Goal: Information Seeking & Learning: Learn about a topic

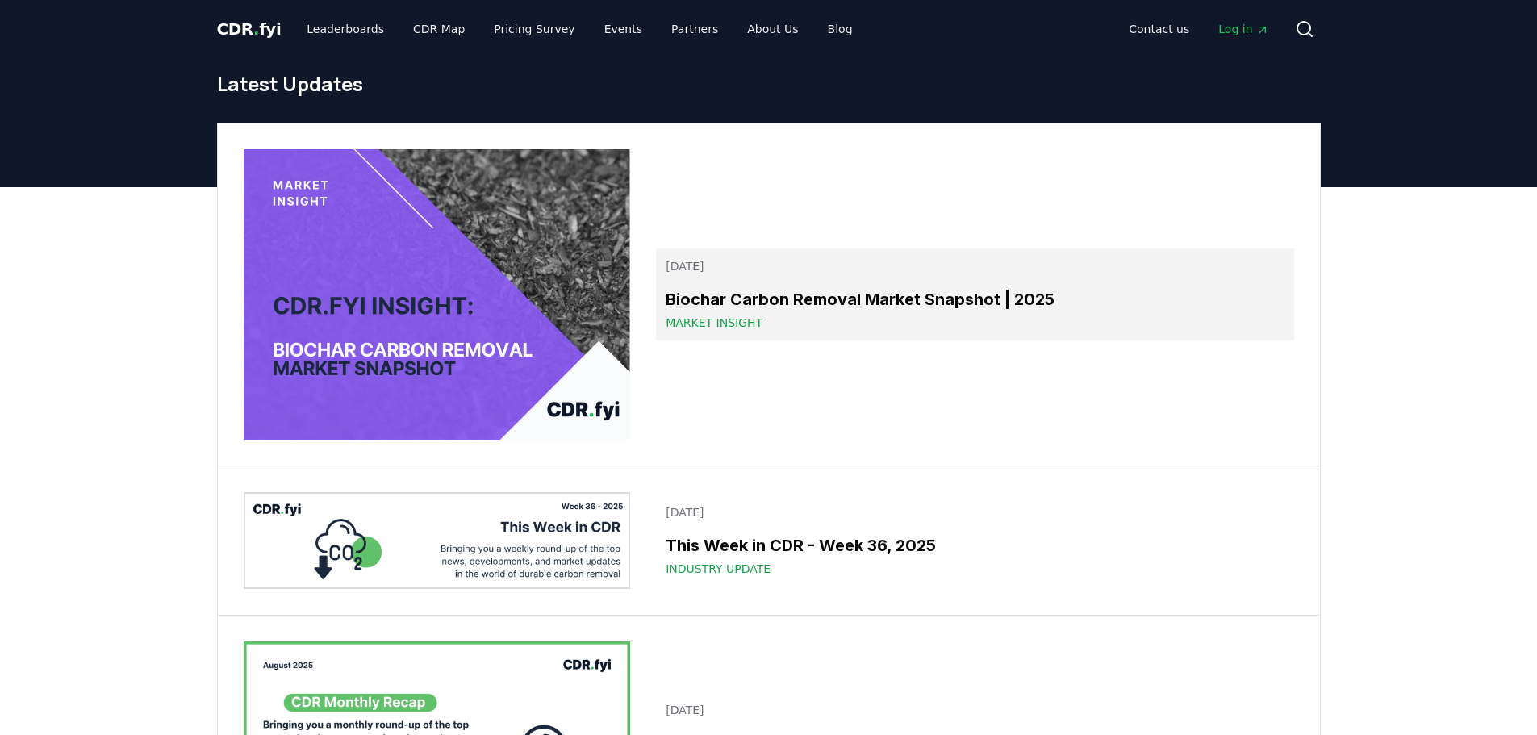
click at [796, 303] on h3 "Biochar Carbon Removal Market Snapshot | 2025" at bounding box center [975, 299] width 618 height 24
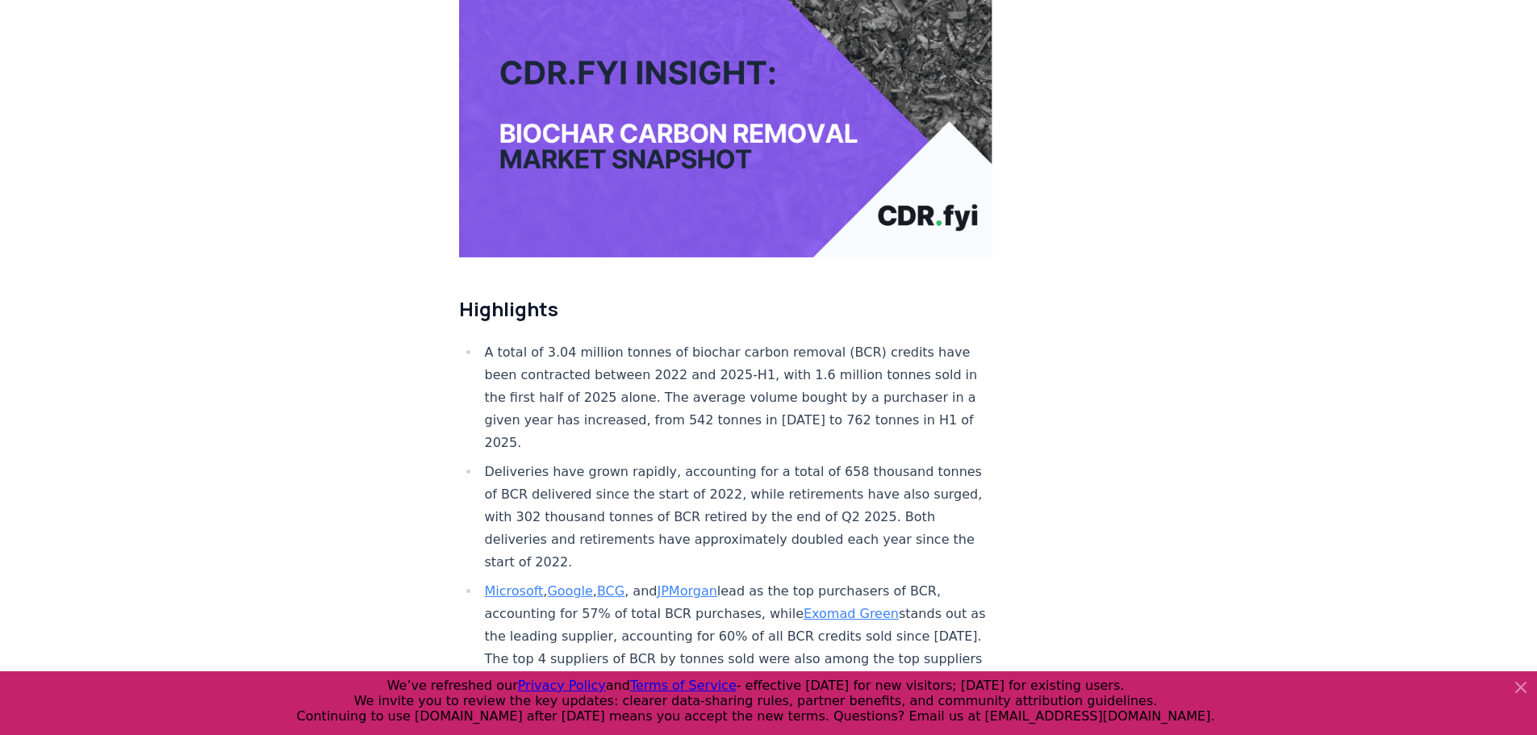
scroll to position [323, 0]
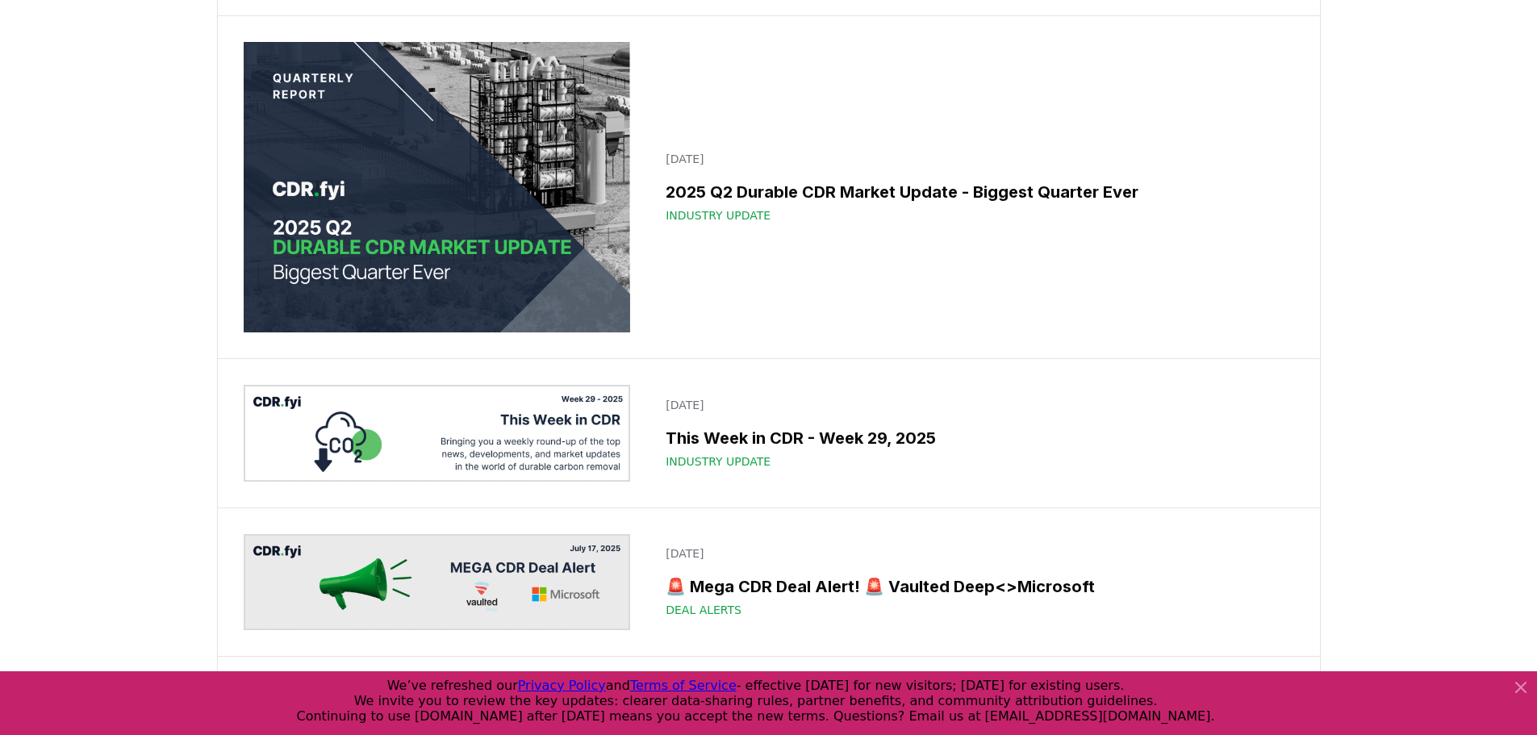
scroll to position [2178, 0]
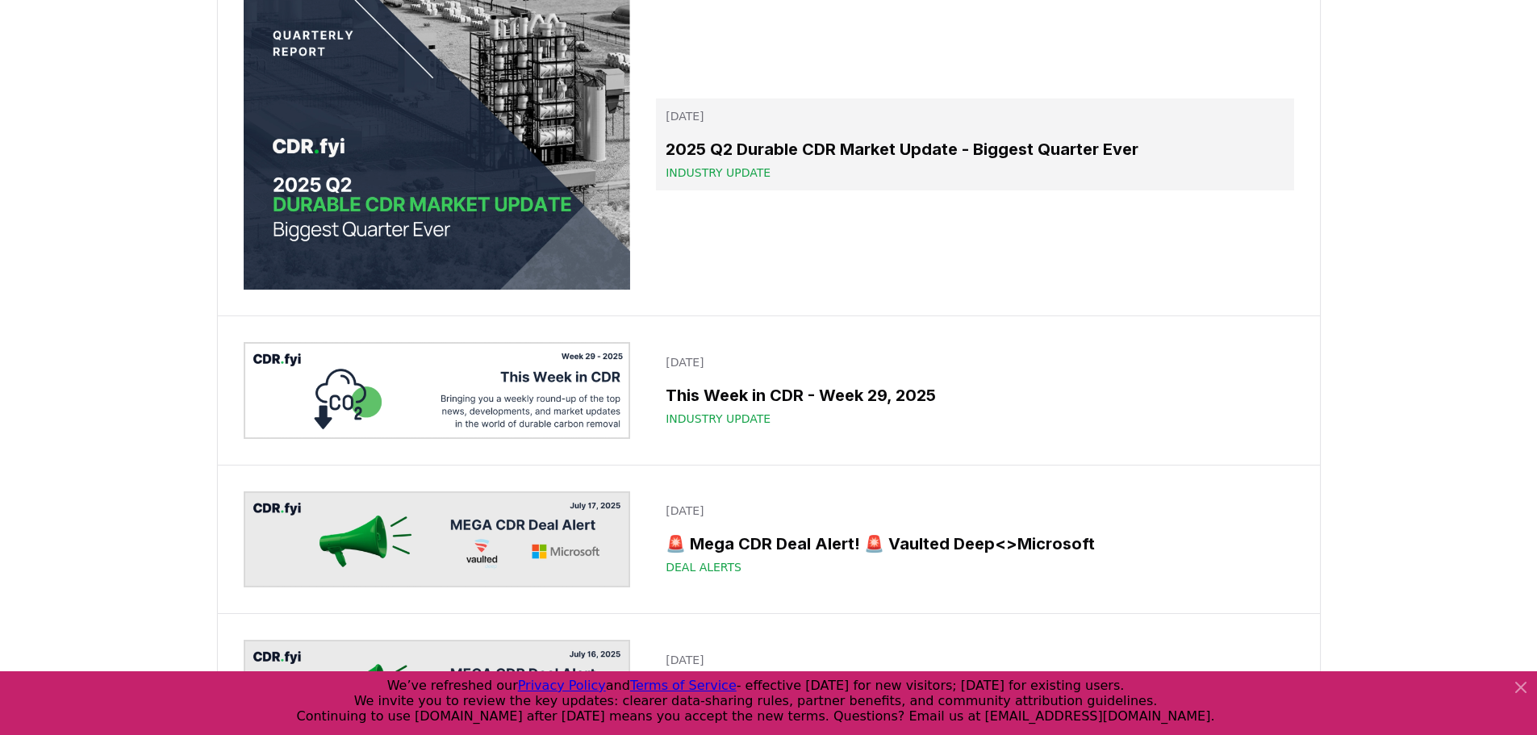
click at [995, 148] on h3 "2025 Q2 Durable CDR Market Update - Biggest Quarter Ever" at bounding box center [975, 149] width 618 height 24
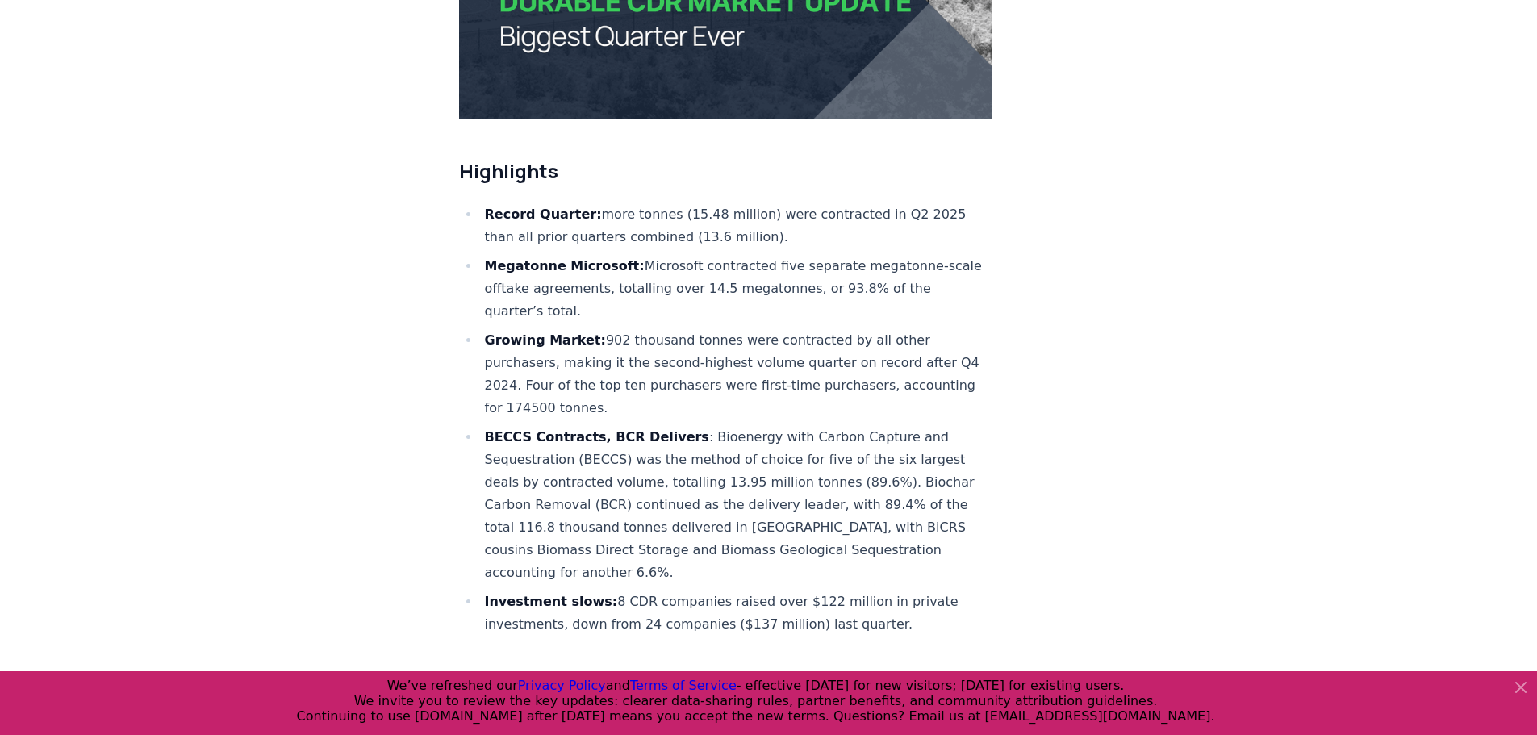
scroll to position [1975, 0]
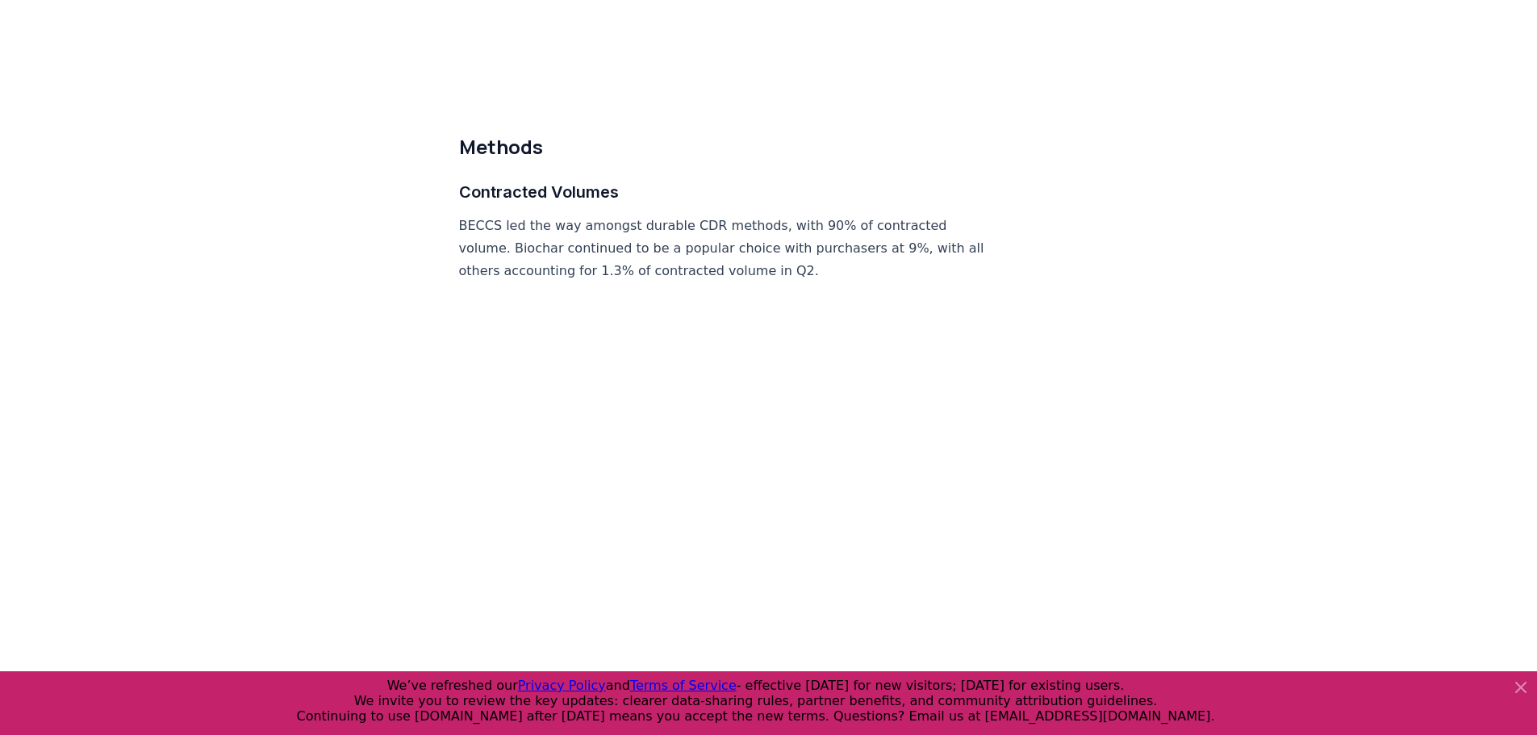
scroll to position [7050, 0]
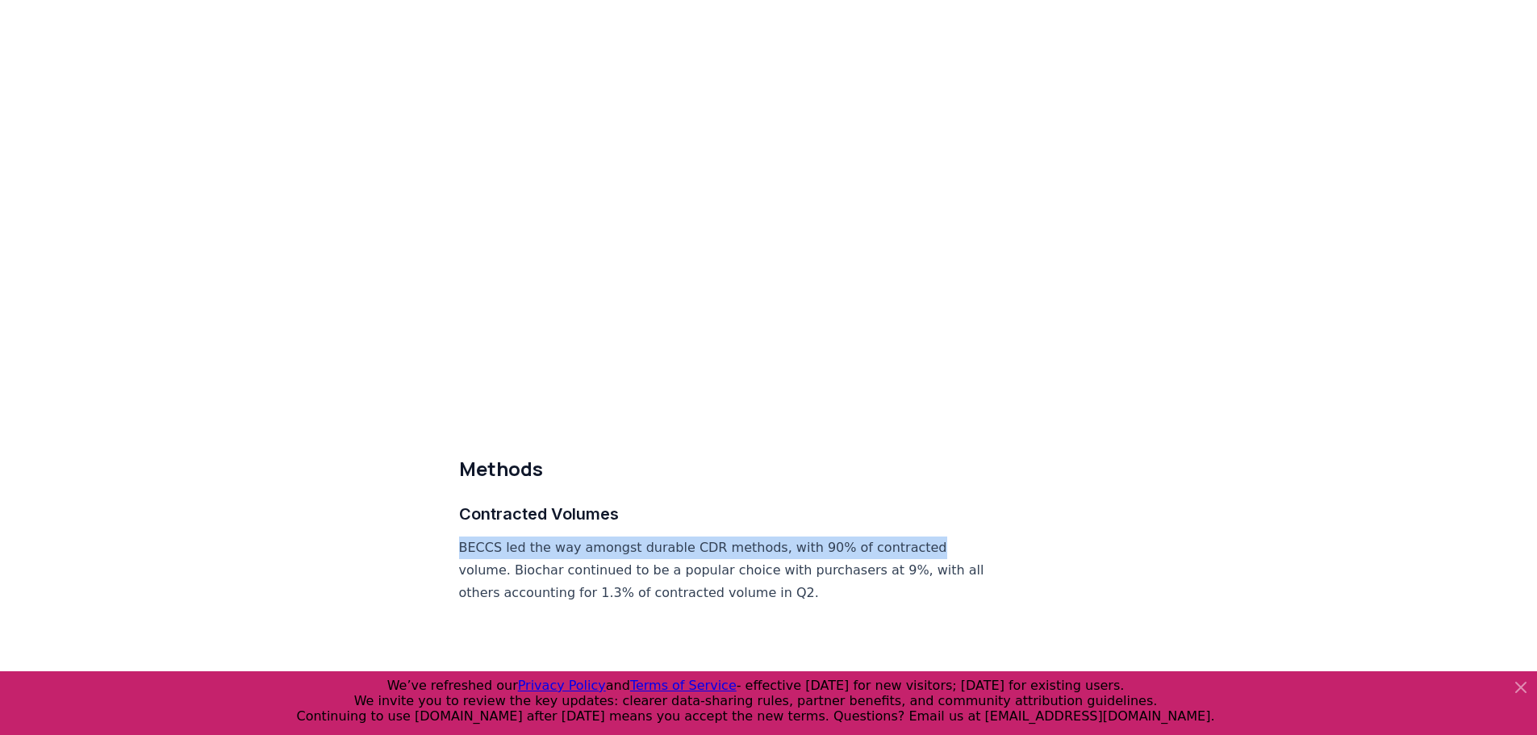
drag, startPoint x: 1536, startPoint y: 482, endPoint x: 1528, endPoint y: 432, distance: 50.7
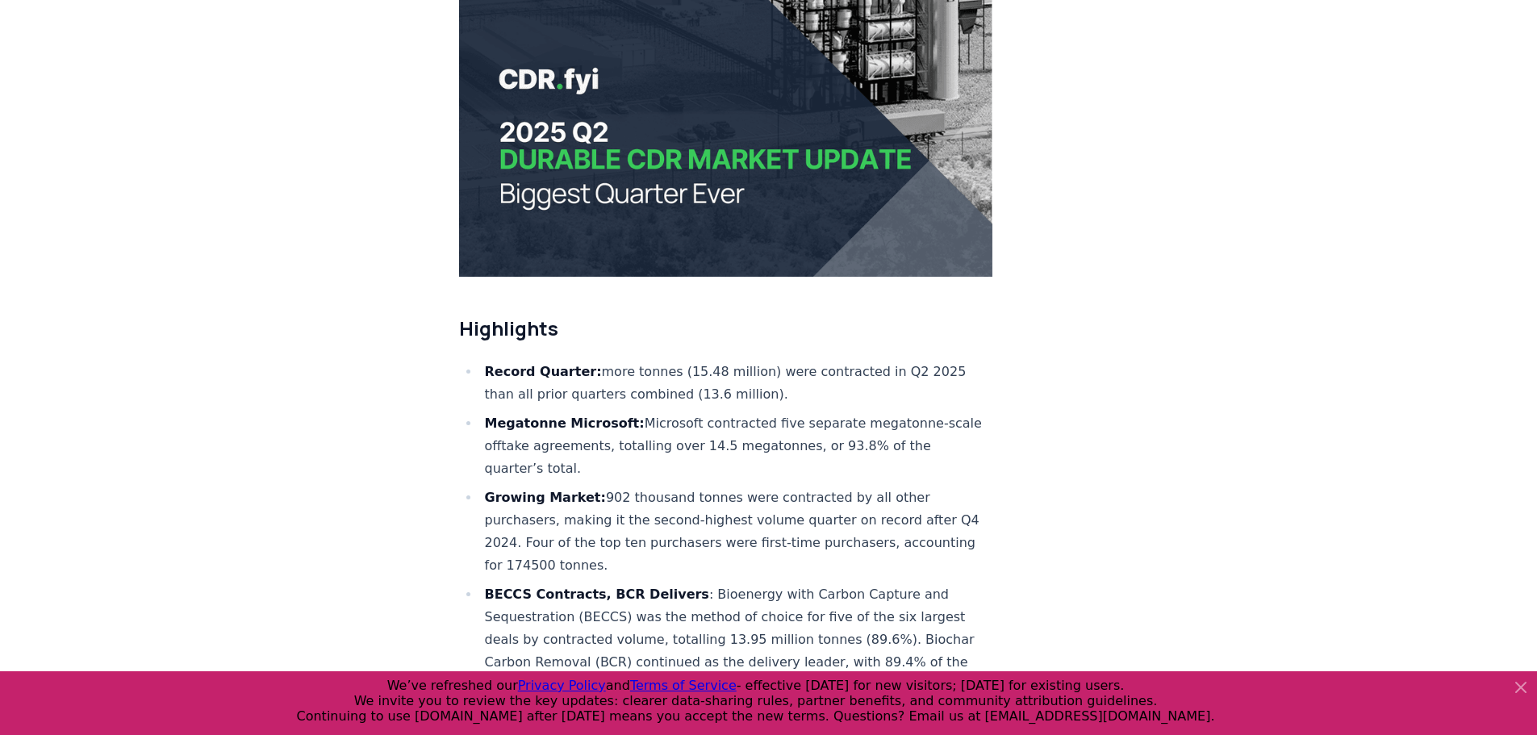
scroll to position [0, 0]
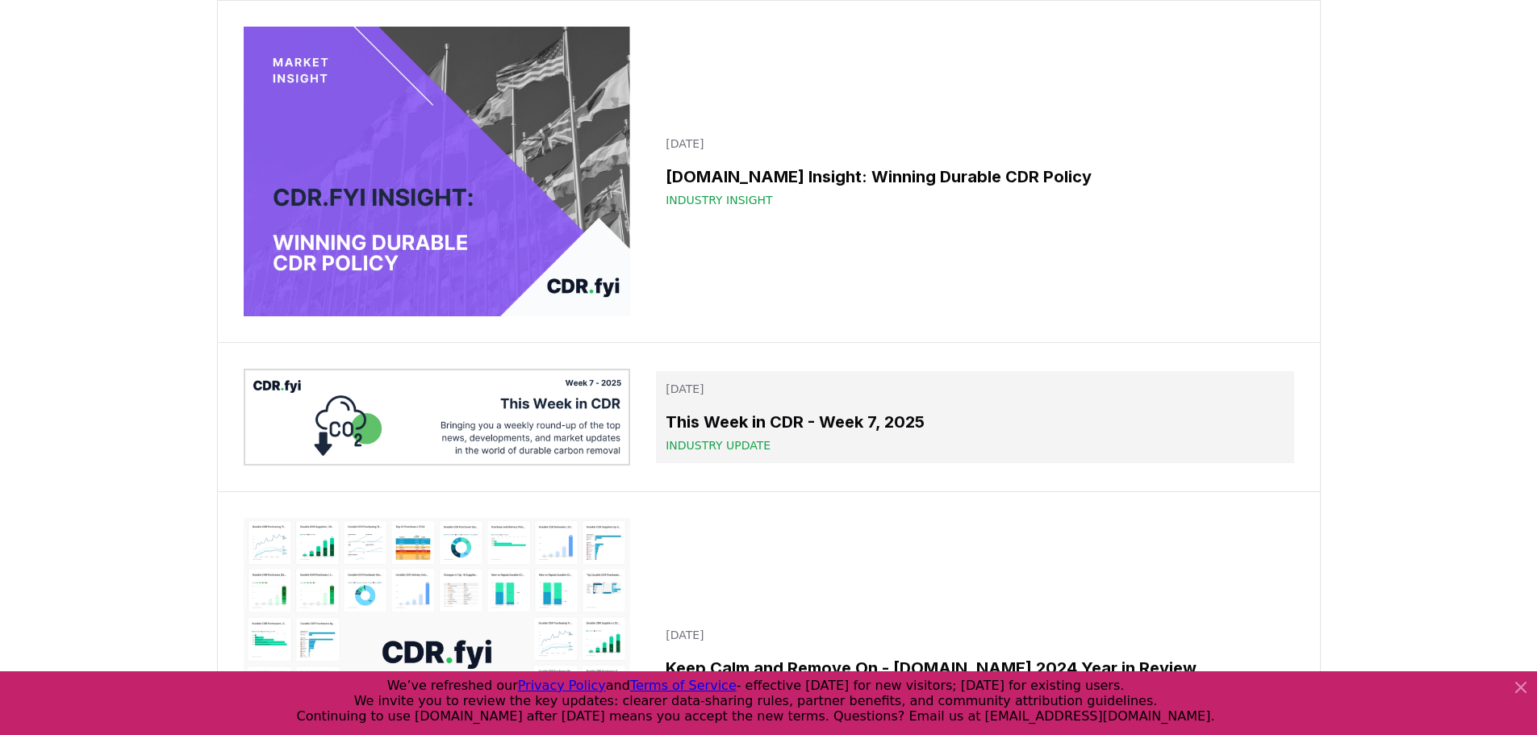
scroll to position [13068, 0]
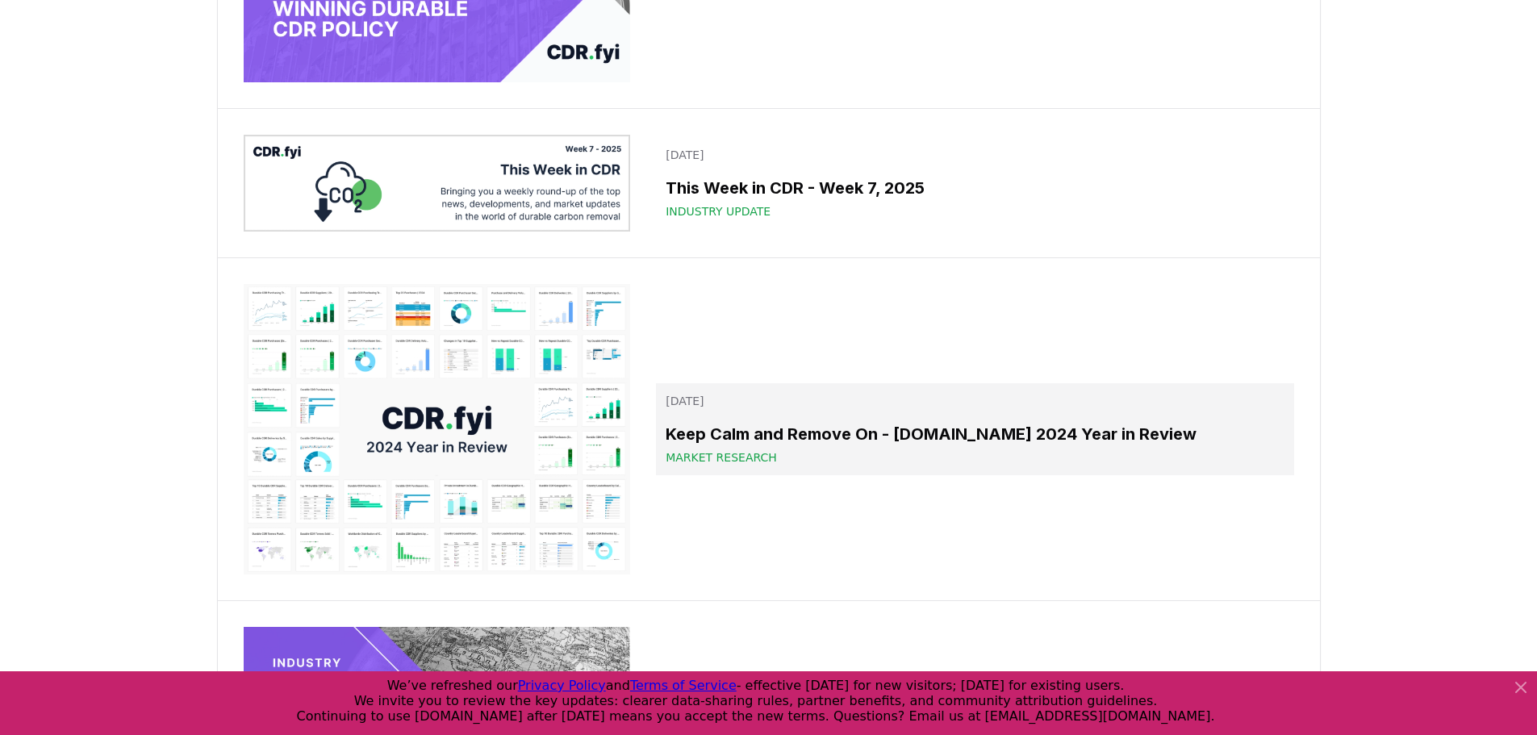
click at [822, 428] on h3 "Keep Calm and Remove On - [DOMAIN_NAME] 2024 Year in Review" at bounding box center [975, 434] width 618 height 24
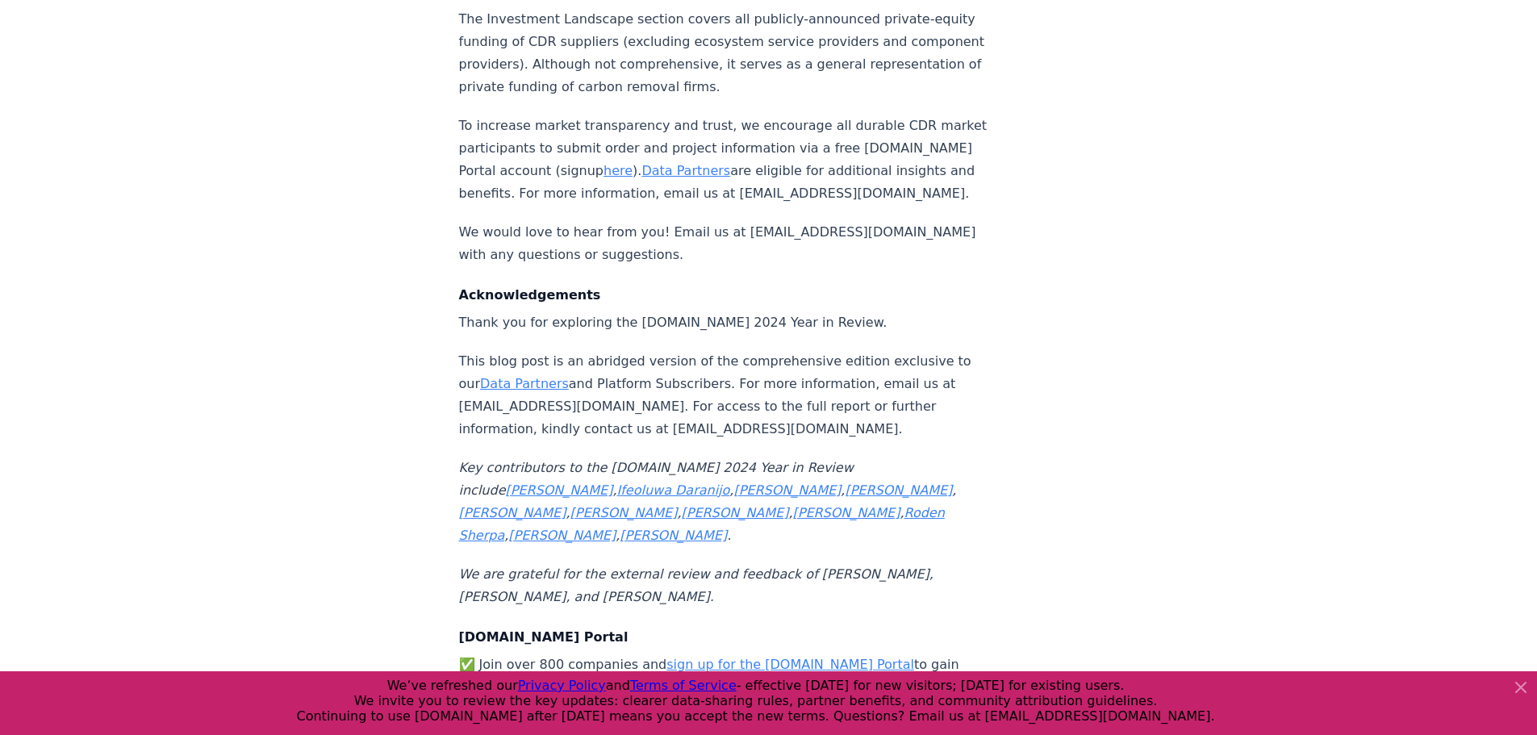
scroll to position [17057, 0]
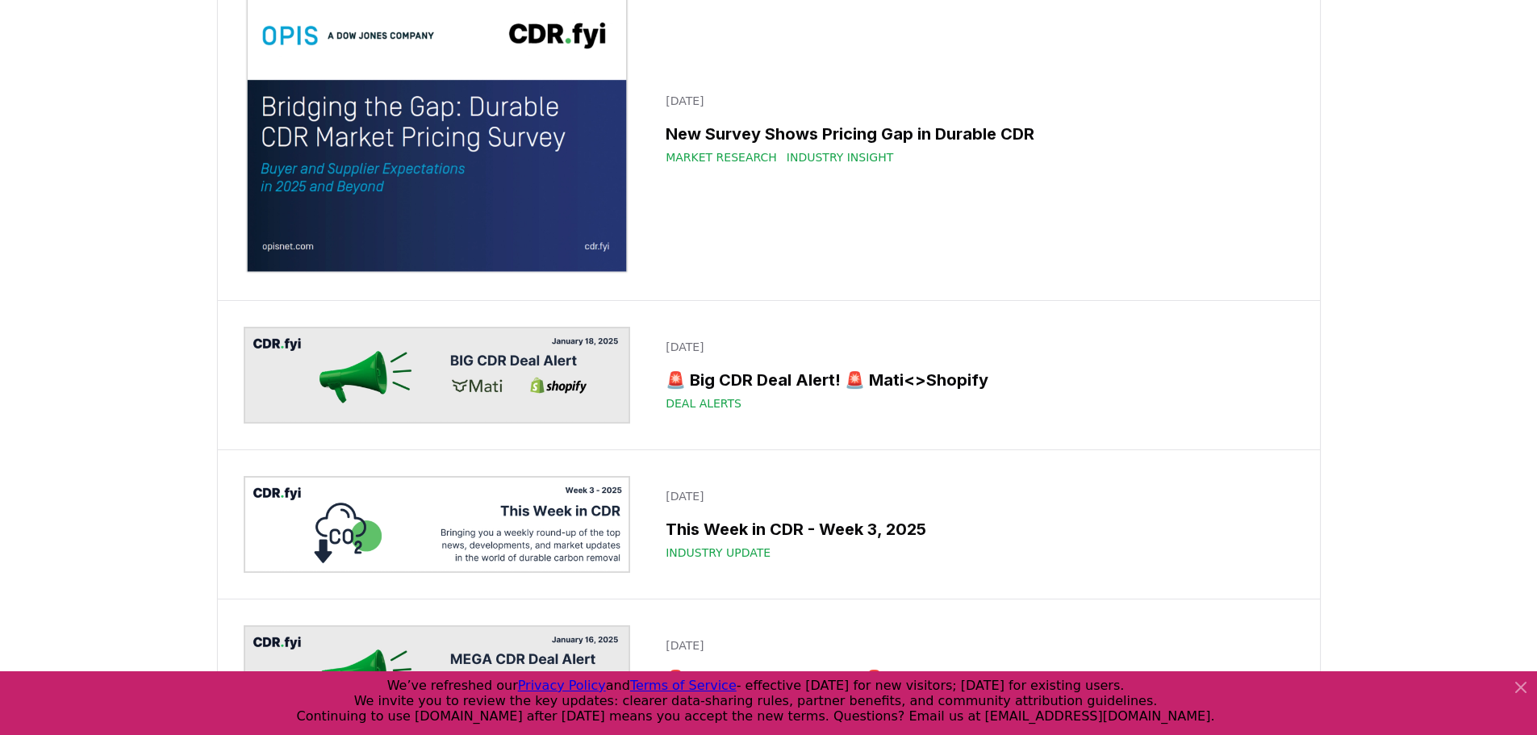
scroll to position [14924, 0]
